Goal: Check status: Check status

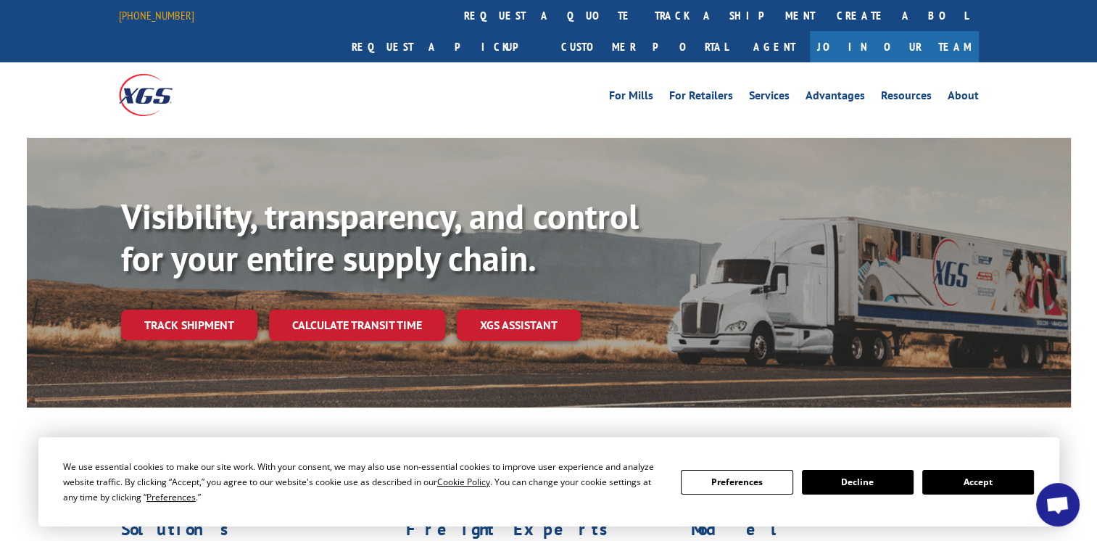
drag, startPoint x: 0, startPoint y: 0, endPoint x: 119, endPoint y: 12, distance: 119.5
click at [119, 12] on div "[PHONE_NUMBER] request a quote track a shipment Create a BOL Request a pickup C…" at bounding box center [548, 31] width 1097 height 62
click at [212, 310] on link "Track shipment" at bounding box center [189, 325] width 136 height 30
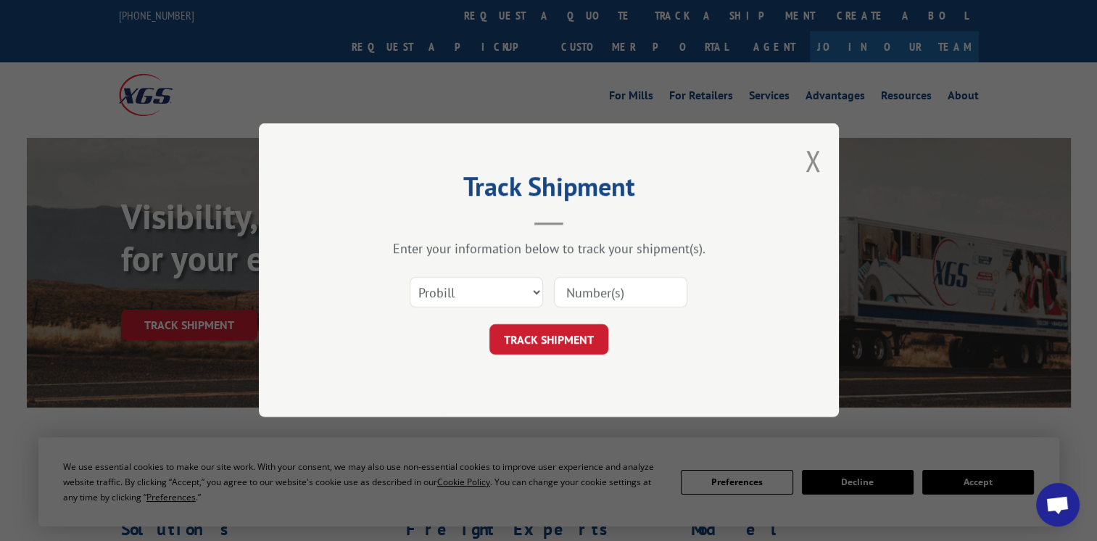
drag, startPoint x: 643, startPoint y: 304, endPoint x: 634, endPoint y: 300, distance: 9.7
click at [643, 304] on input at bounding box center [620, 293] width 133 height 30
type input "17271810"
click at [552, 348] on button "TRACK SHIPMENT" at bounding box center [548, 340] width 119 height 30
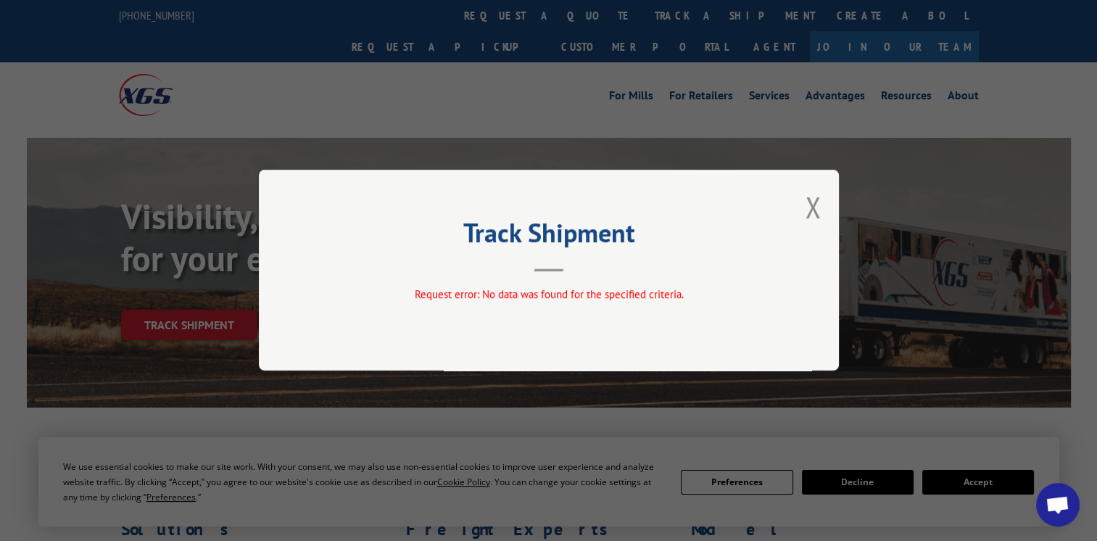
click at [821, 207] on div "Track Shipment Request error: No data was found for the specified criteria." at bounding box center [549, 270] width 580 height 201
click at [811, 212] on button "Close modal" at bounding box center [813, 207] width 16 height 38
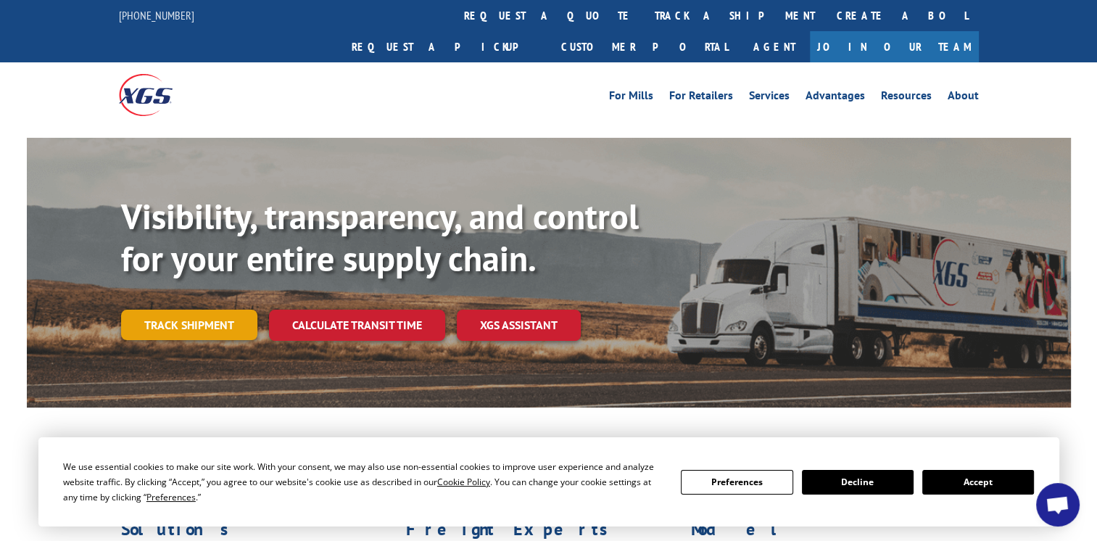
click at [236, 310] on link "Track shipment" at bounding box center [189, 325] width 136 height 30
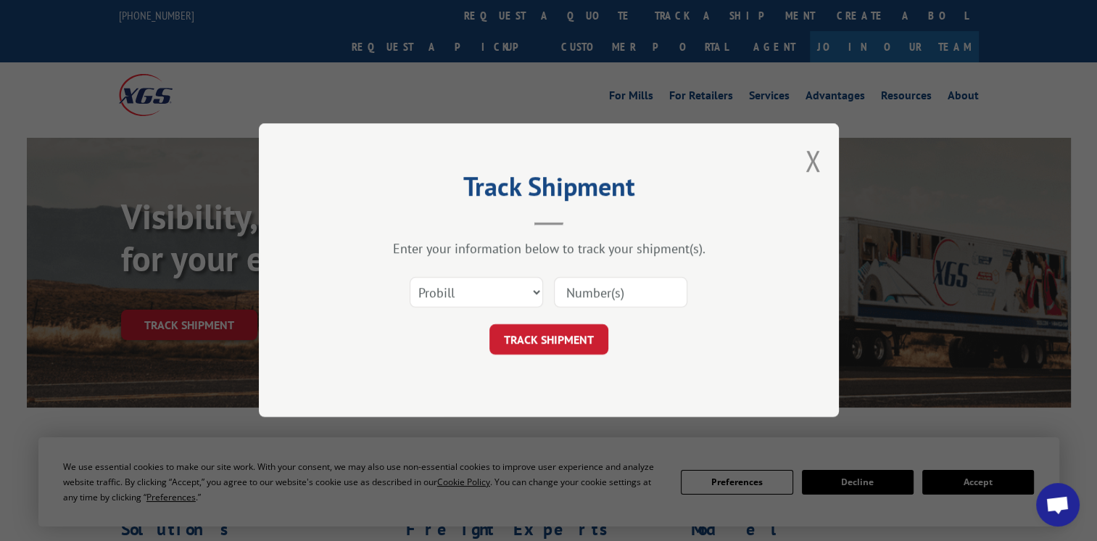
click at [568, 287] on input at bounding box center [620, 293] width 133 height 30
type input "17271810"
click at [546, 349] on button "TRACK SHIPMENT" at bounding box center [548, 340] width 119 height 30
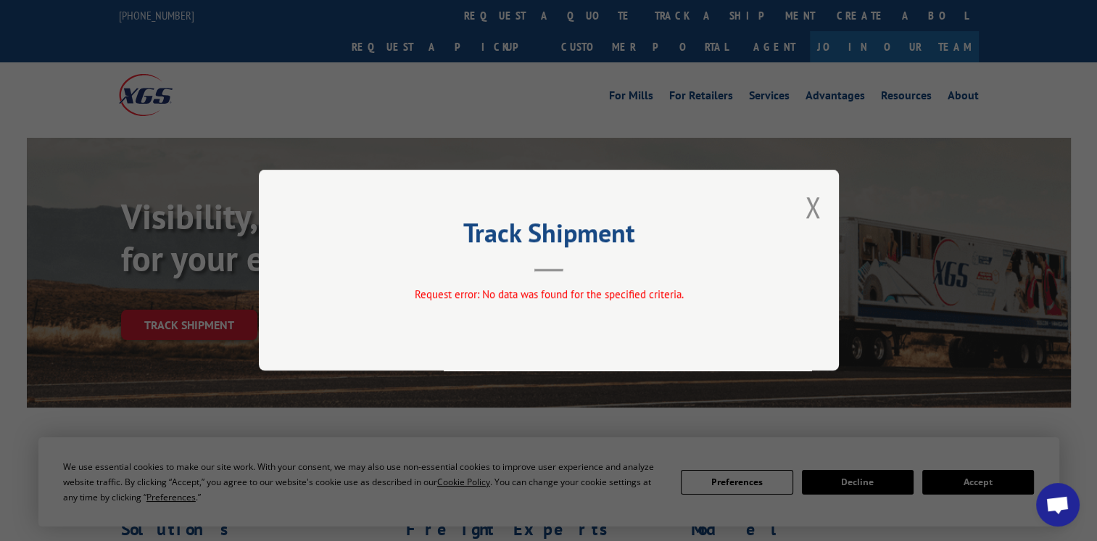
click at [505, 301] on span "Request error: No data was found for the specified criteria." at bounding box center [548, 295] width 269 height 14
click at [809, 208] on button "Close modal" at bounding box center [813, 207] width 16 height 38
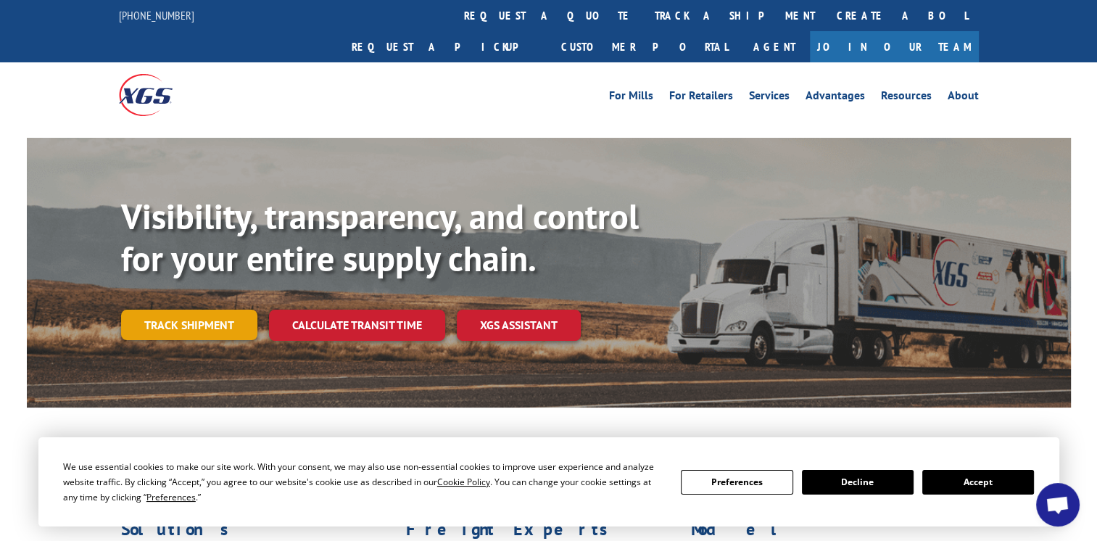
click at [235, 310] on link "Track shipment" at bounding box center [189, 325] width 136 height 30
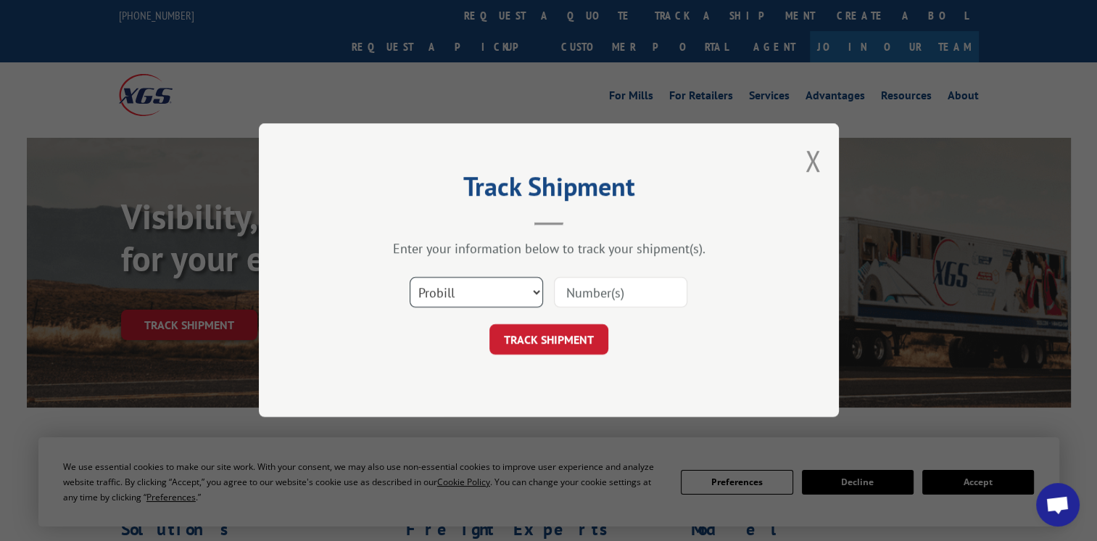
drag, startPoint x: 466, startPoint y: 282, endPoint x: 474, endPoint y: 291, distance: 12.3
click at [471, 289] on select "Select category... Probill BOL PO" at bounding box center [476, 293] width 133 height 30
select select "bol"
click at [410, 278] on select "Select category... Probill BOL PO" at bounding box center [476, 293] width 133 height 30
click at [660, 291] on input at bounding box center [620, 293] width 133 height 30
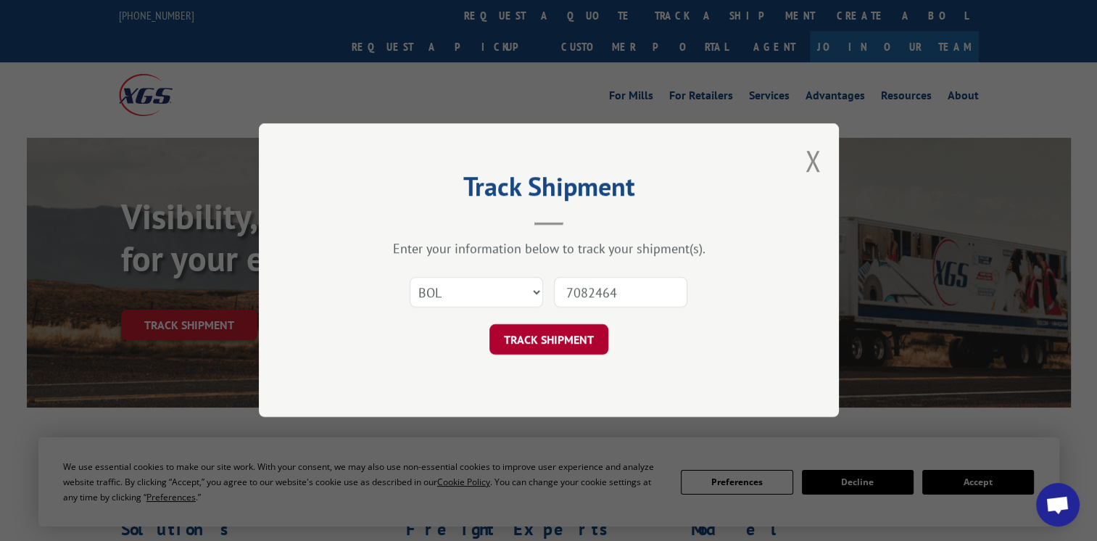
type input "7082464"
click at [598, 338] on button "TRACK SHIPMENT" at bounding box center [548, 340] width 119 height 30
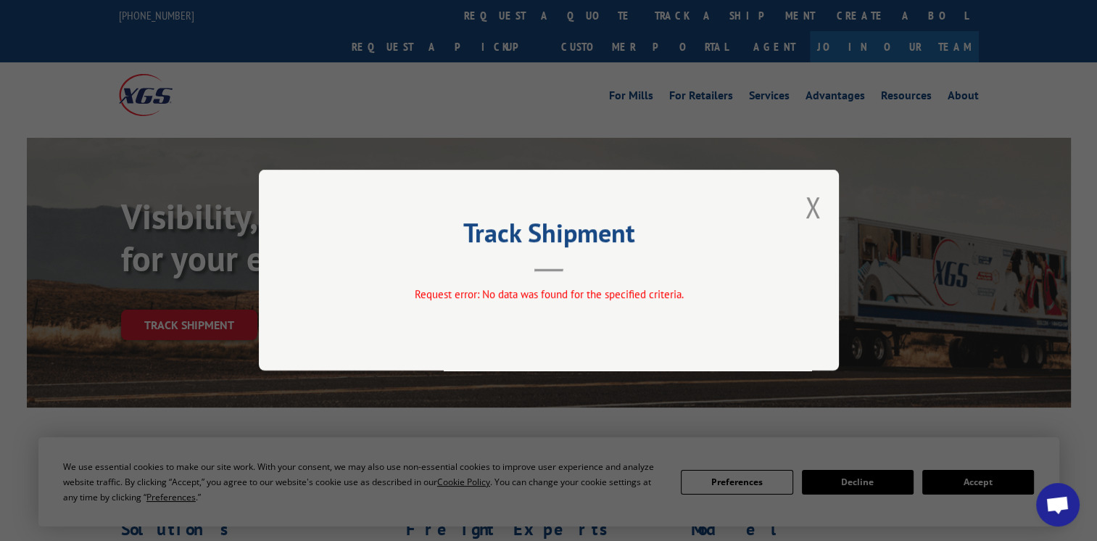
click at [821, 207] on div "Track Shipment Request error: No data was found for the specified criteria." at bounding box center [549, 270] width 580 height 201
click at [816, 211] on button "Close modal" at bounding box center [813, 207] width 16 height 38
